Goal: Transaction & Acquisition: Book appointment/travel/reservation

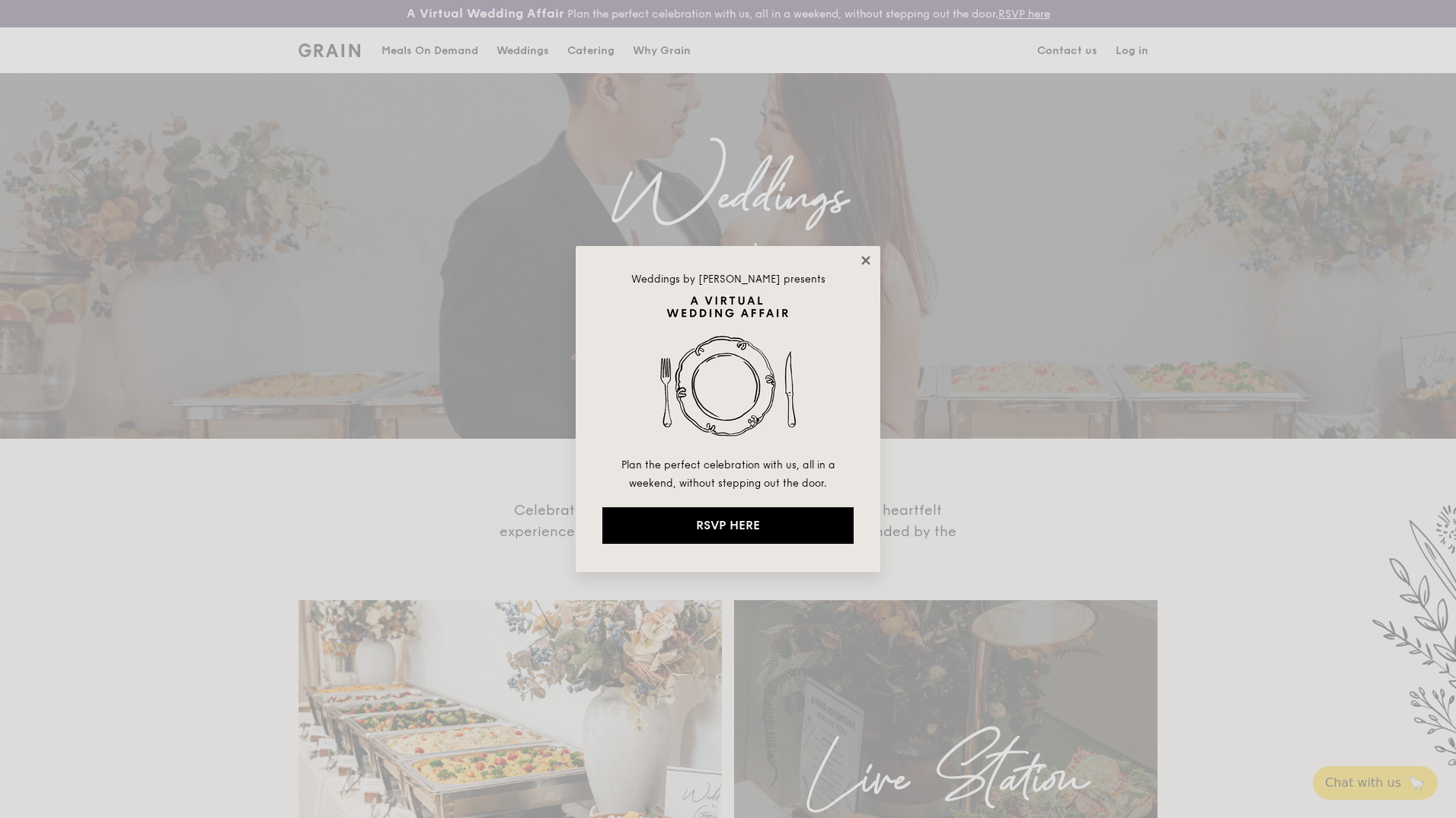
click at [869, 260] on icon at bounding box center [866, 260] width 14 height 14
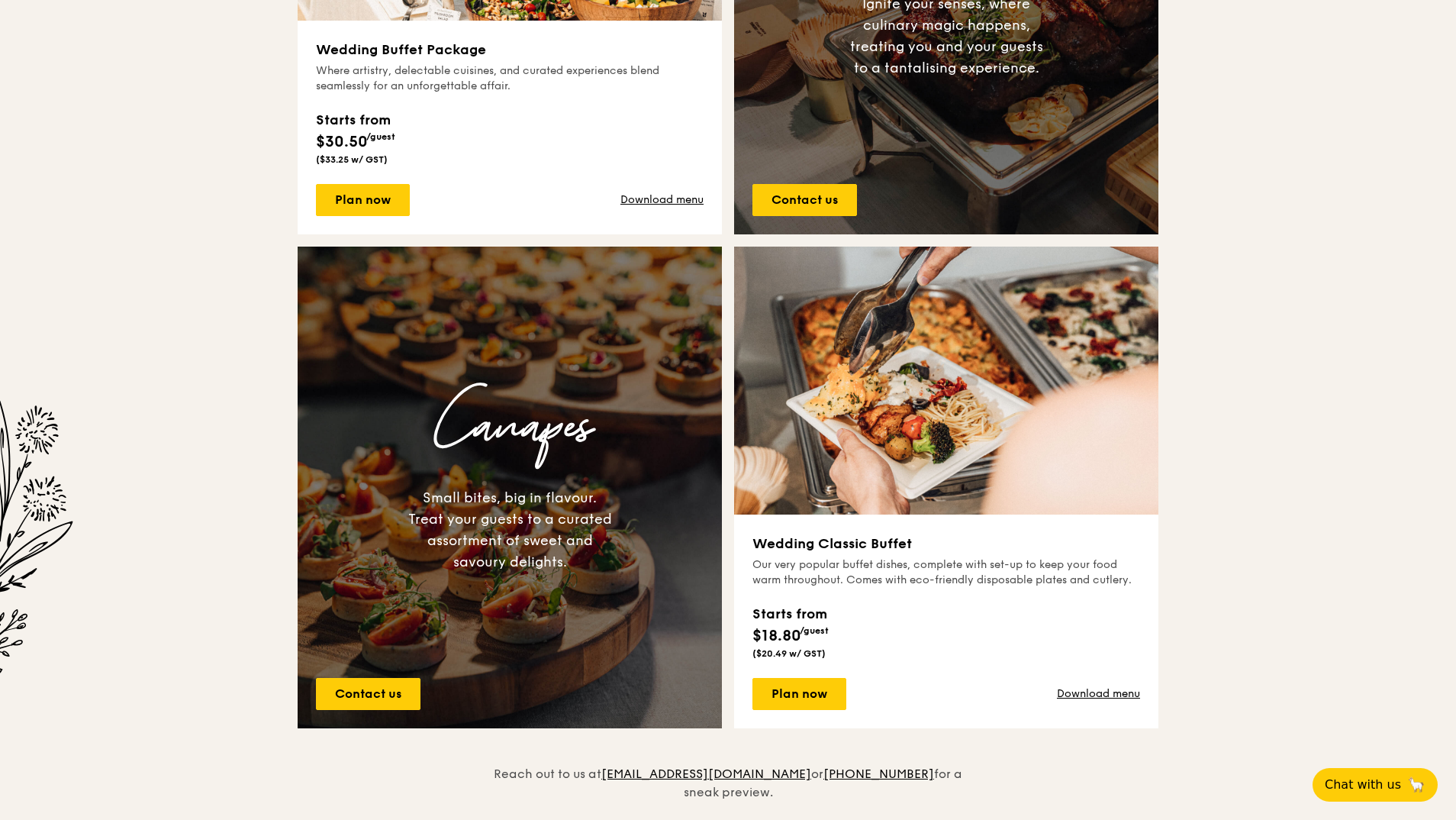
scroll to position [876, 0]
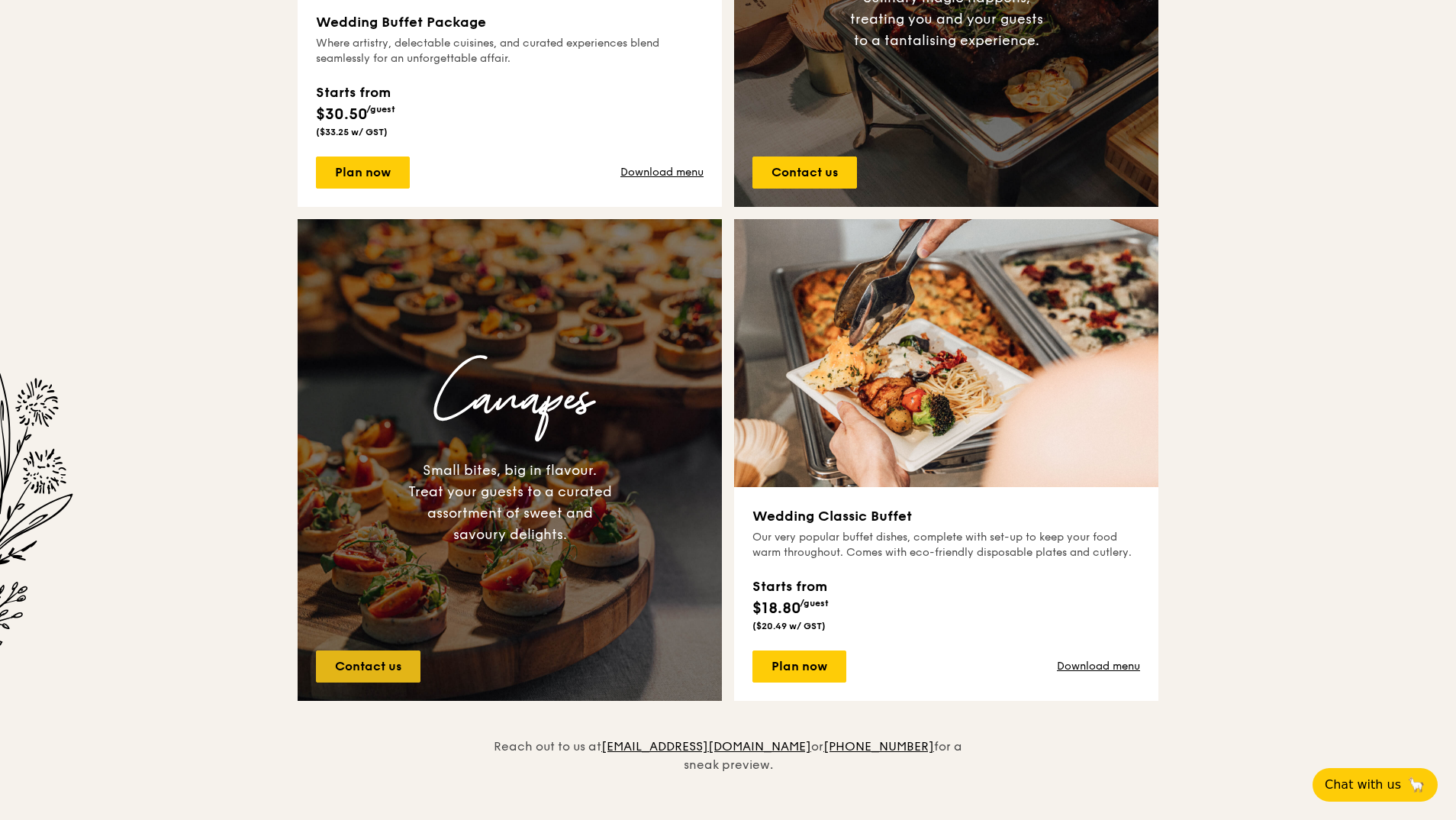
click at [395, 663] on link "Contact us" at bounding box center [368, 667] width 105 height 32
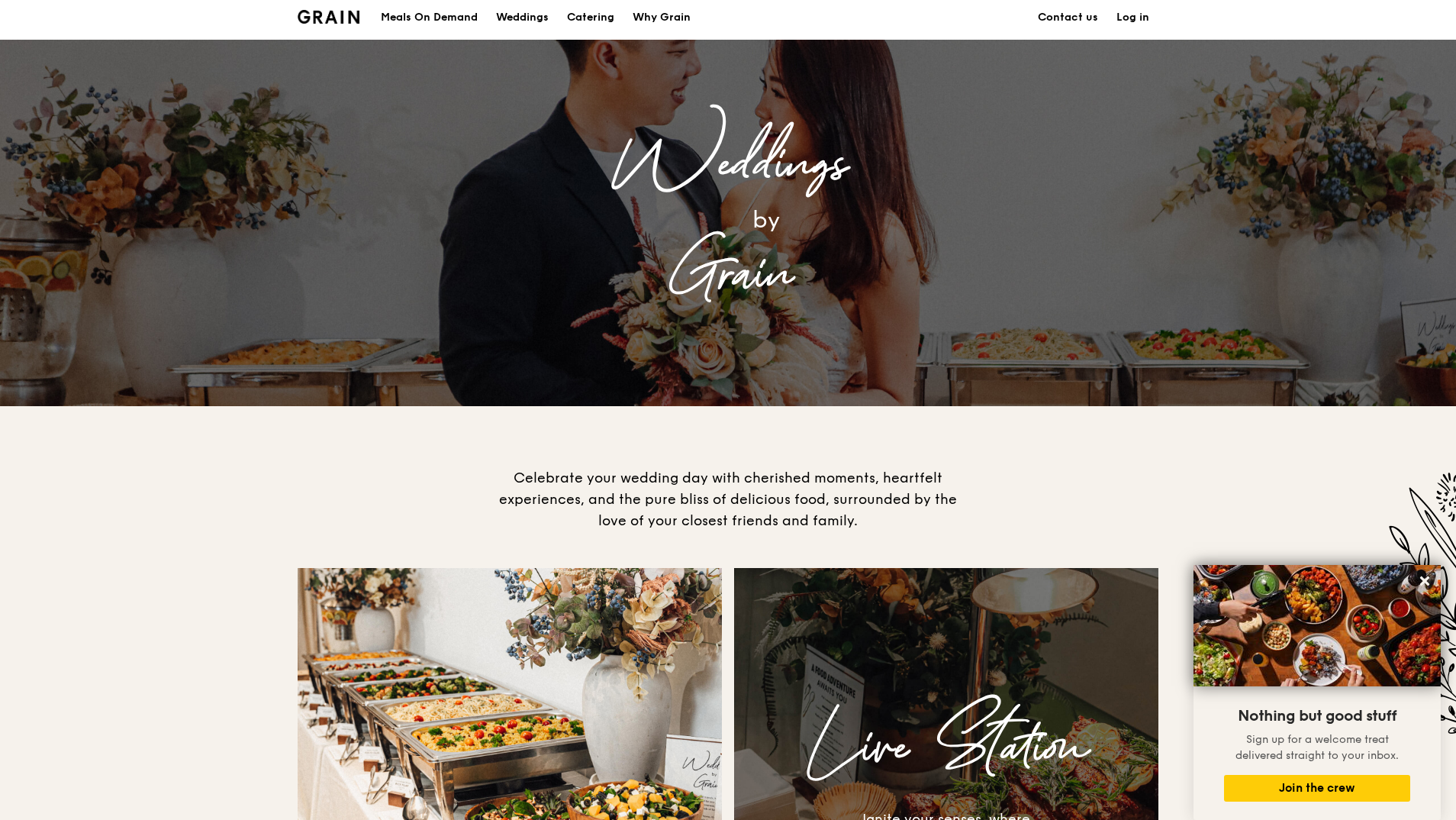
scroll to position [0, 0]
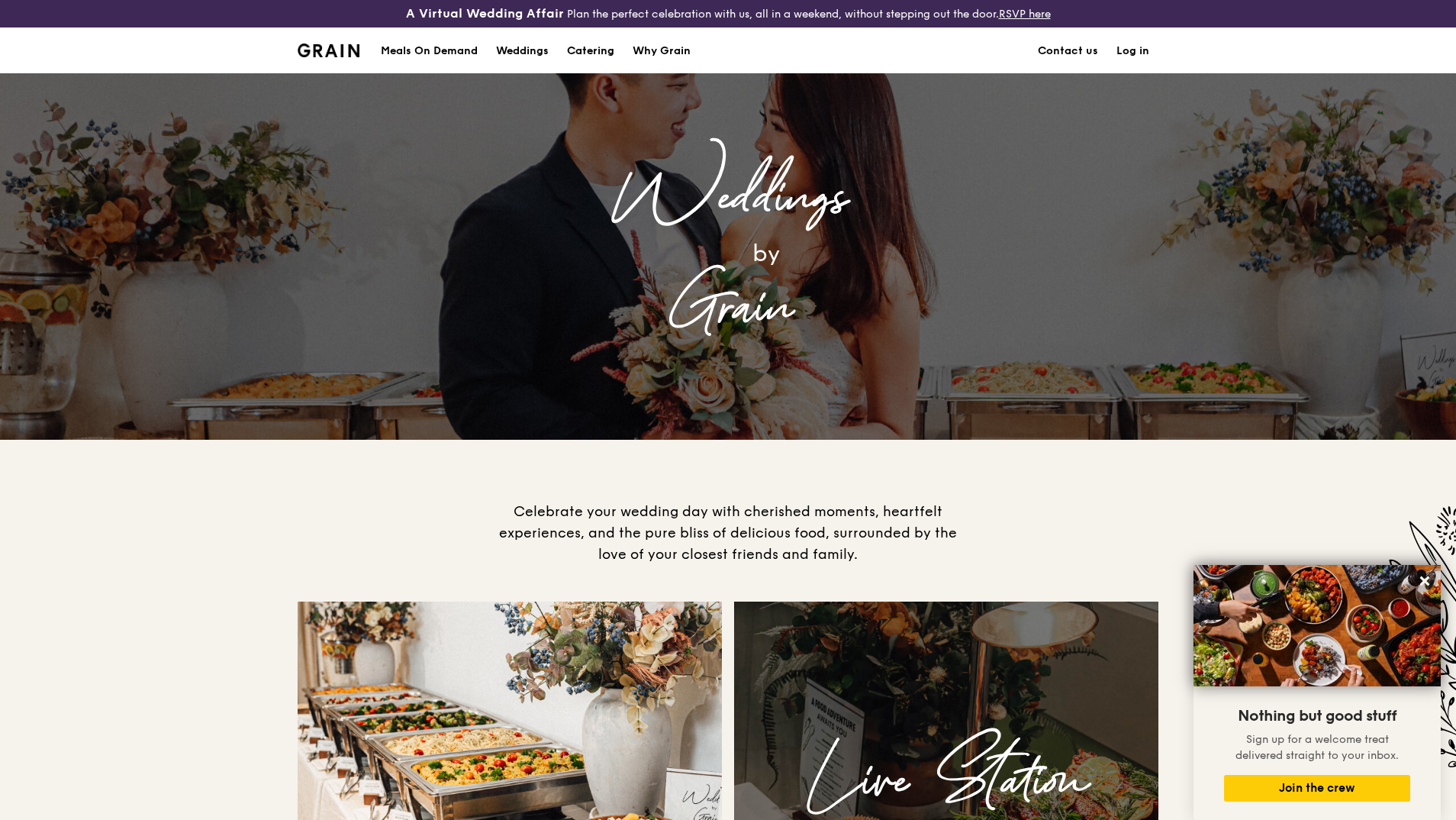
click at [593, 51] on div "Catering" at bounding box center [591, 51] width 47 height 46
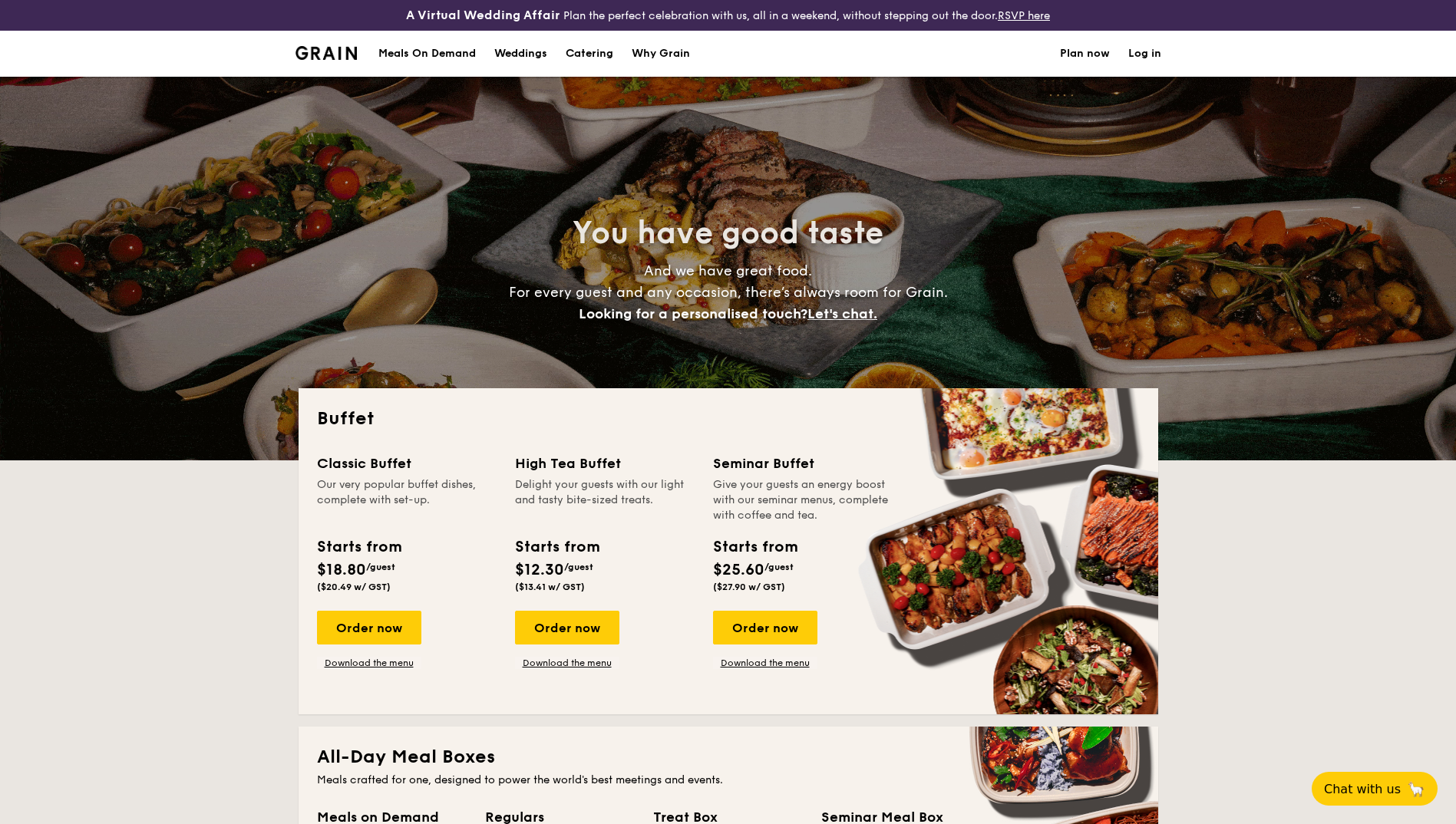
select select
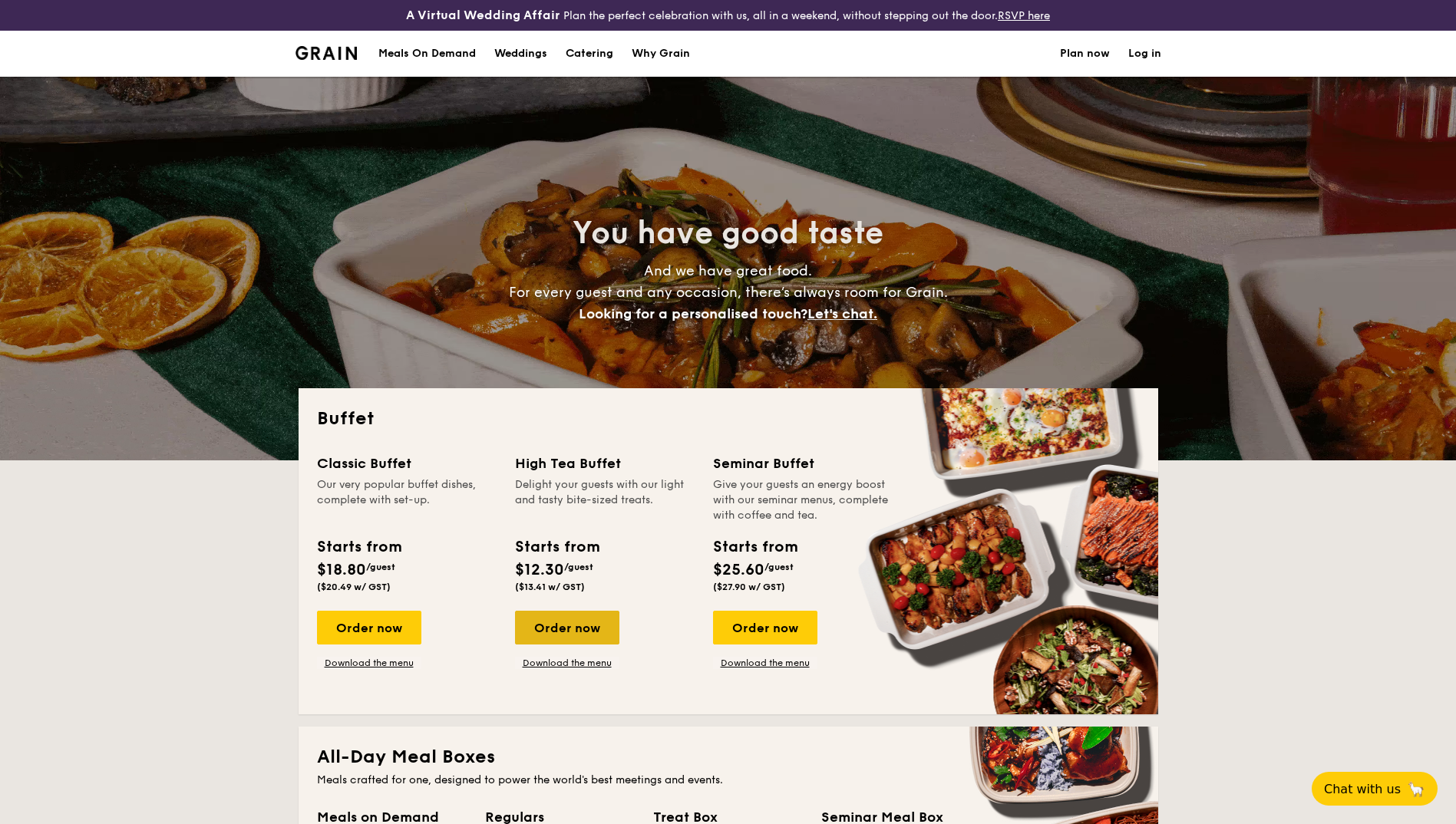
click at [566, 623] on div "Order now" at bounding box center [567, 628] width 104 height 34
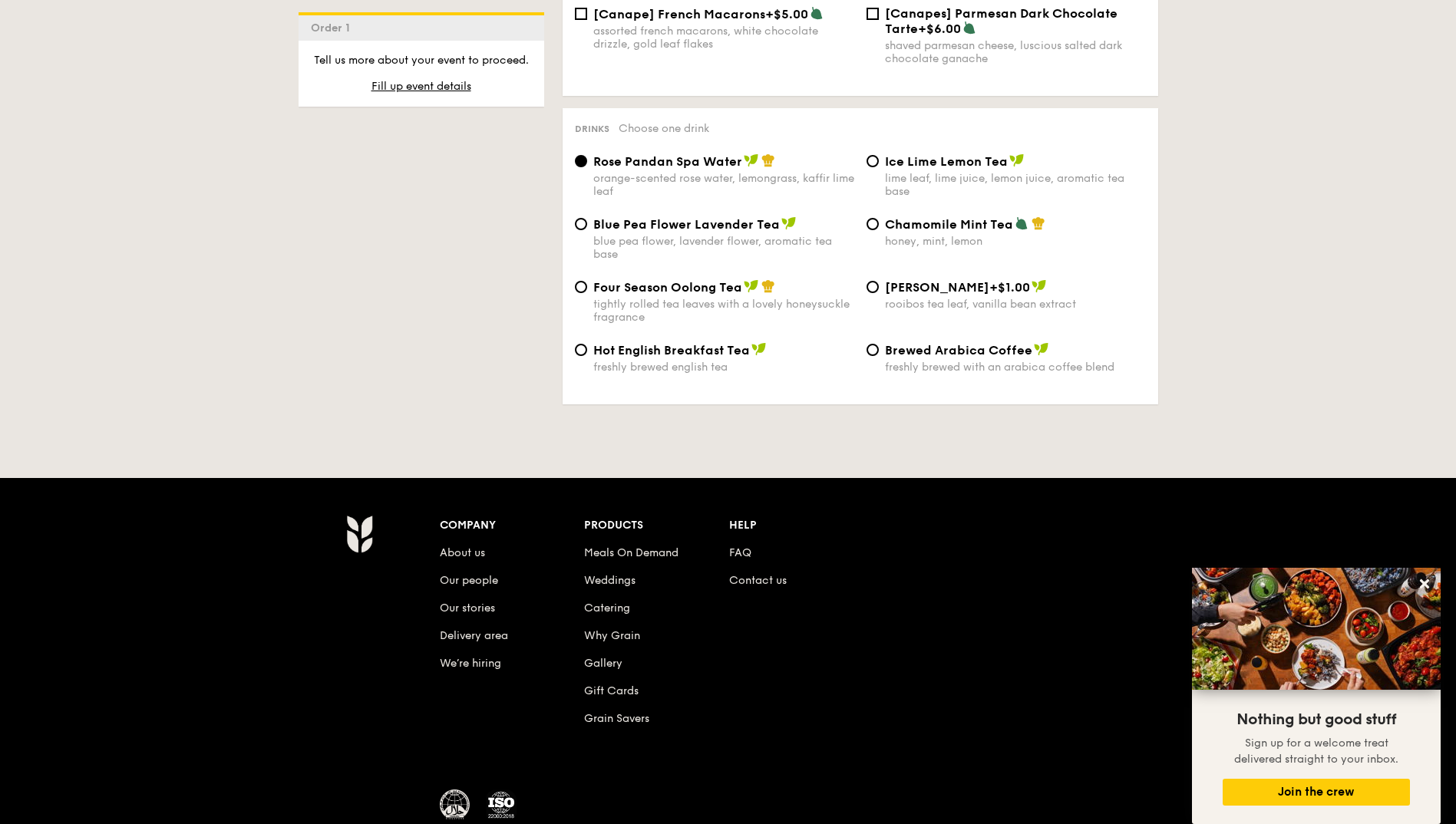
scroll to position [2531, 0]
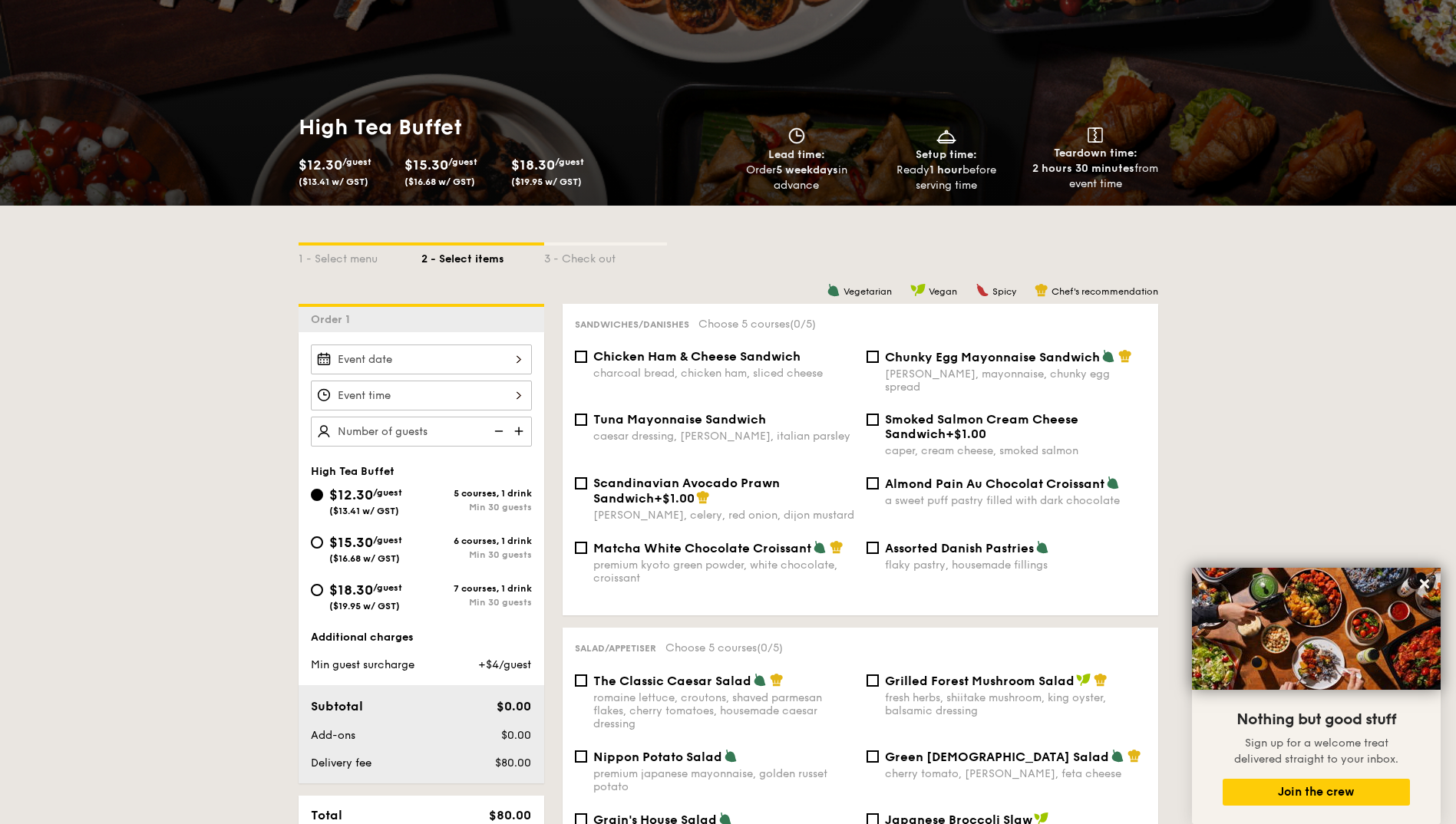
scroll to position [153, 0]
